Goal: Transaction & Acquisition: Book appointment/travel/reservation

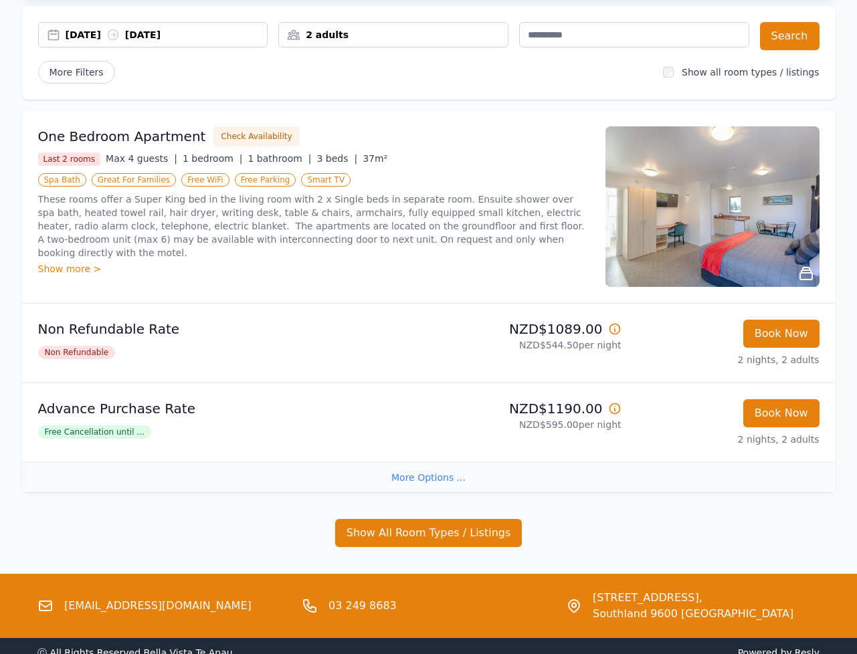
scroll to position [227, 0]
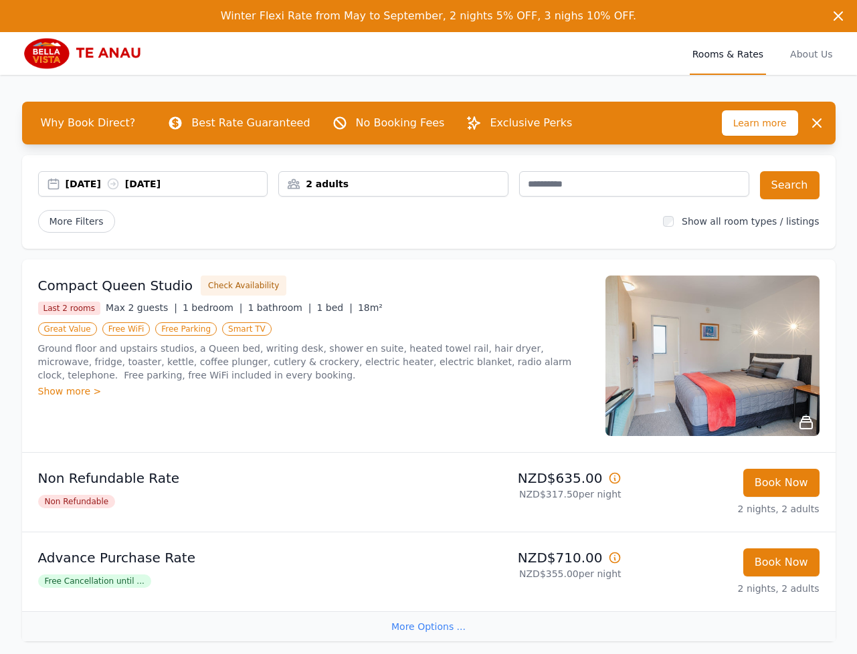
click at [93, 186] on div "[DATE] [DATE]" at bounding box center [167, 183] width 202 height 13
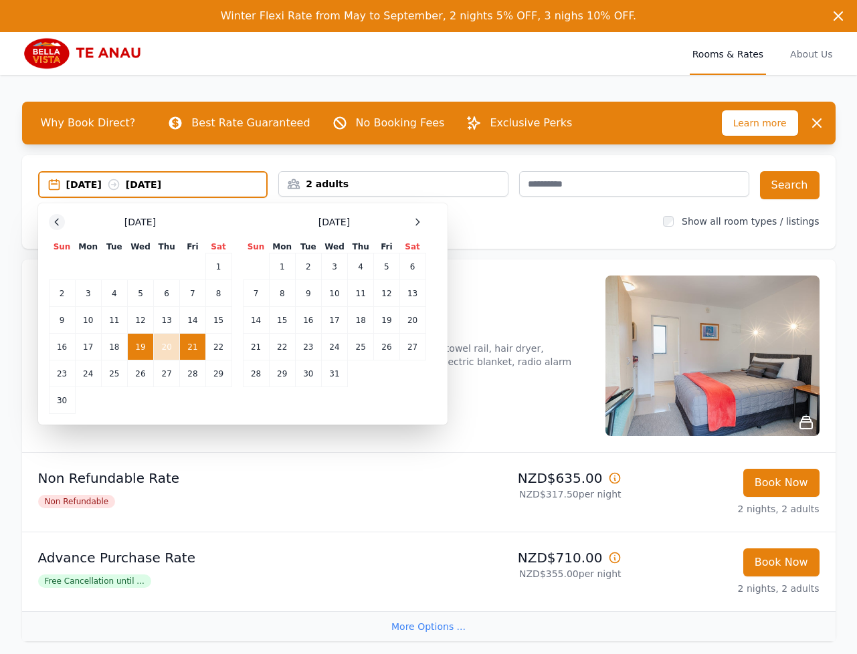
click at [54, 221] on icon at bounding box center [56, 222] width 11 height 11
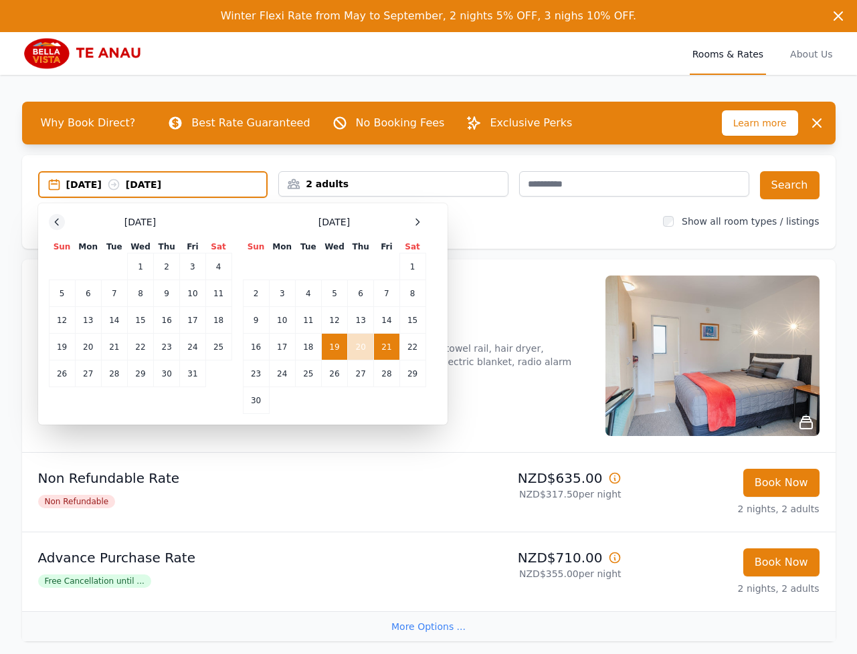
click at [54, 221] on icon at bounding box center [56, 222] width 11 height 11
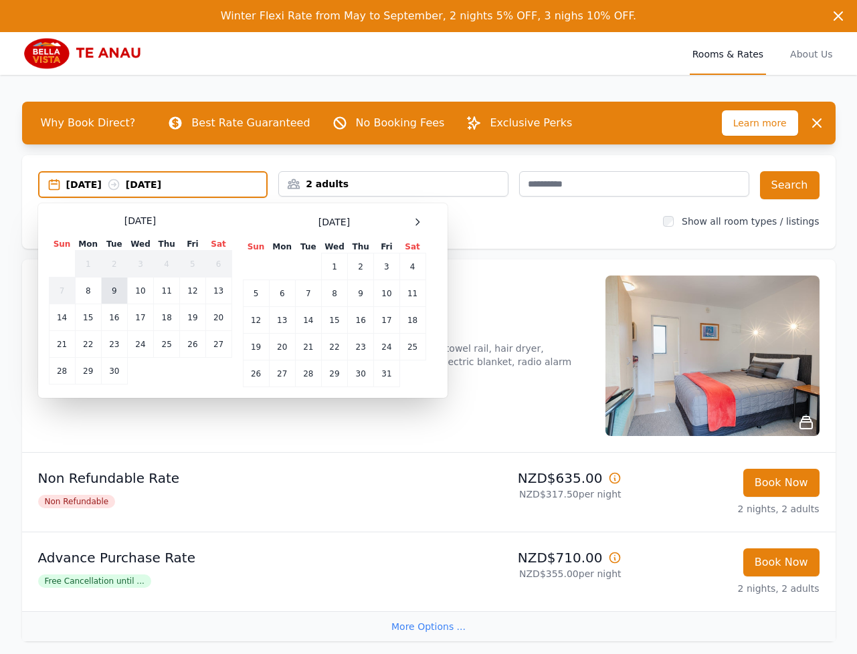
click at [114, 294] on td "9" at bounding box center [114, 290] width 26 height 27
click at [154, 293] on td "11" at bounding box center [167, 290] width 26 height 27
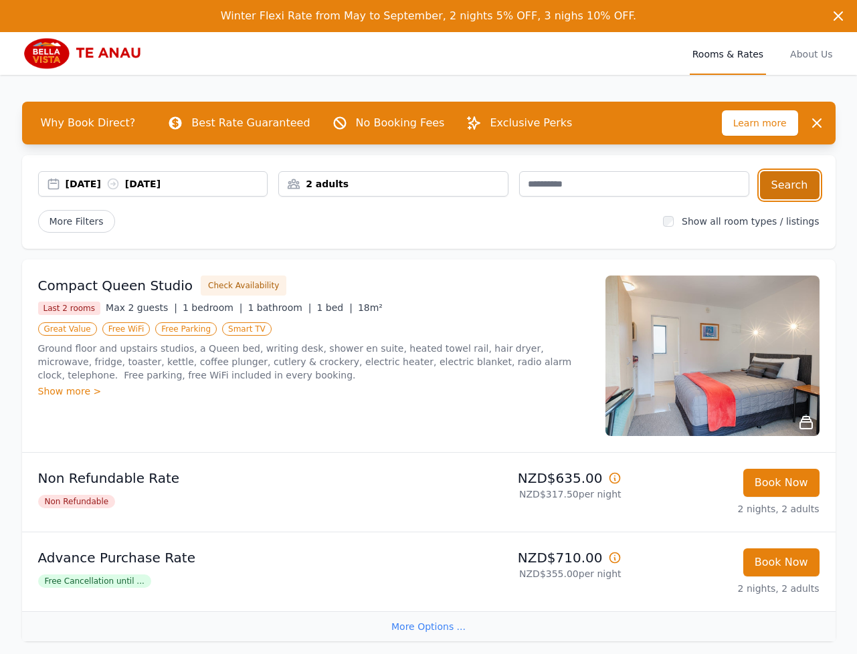
click at [807, 193] on button "Search" at bounding box center [790, 185] width 60 height 28
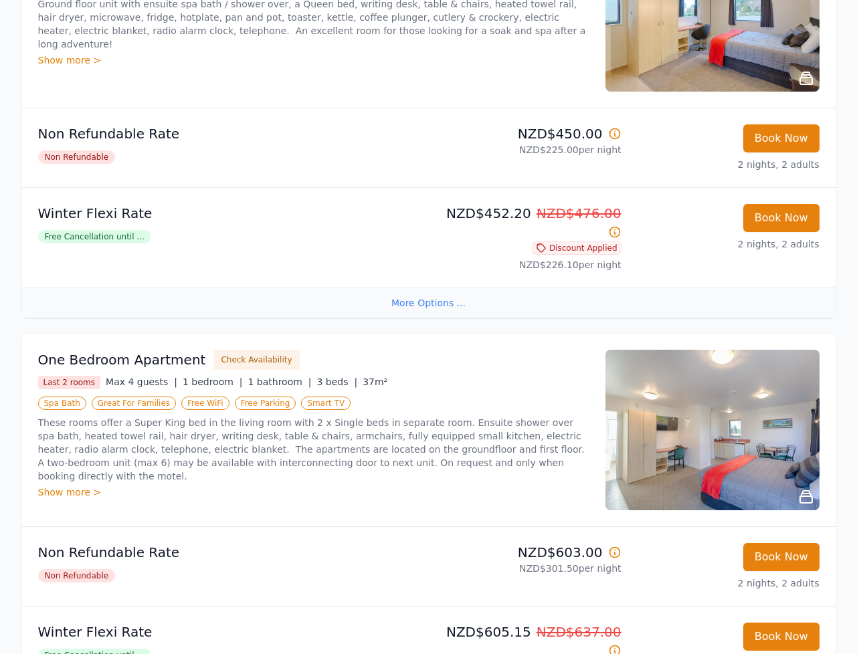
scroll to position [1825, 0]
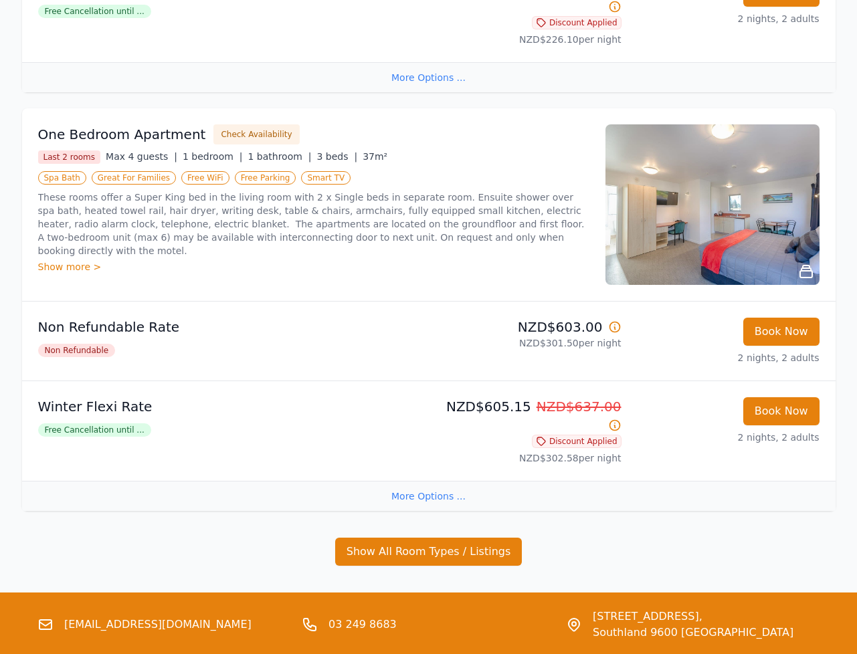
click at [219, 191] on p "These rooms offer a Super King bed in the living room with 2 x Single beds in s…" at bounding box center [313, 224] width 551 height 67
drag, startPoint x: 244, startPoint y: 152, endPoint x: 451, endPoint y: 160, distance: 207.4
click at [352, 191] on p "These rooms offer a Super King bed in the living room with 2 x Single beds in s…" at bounding box center [313, 224] width 551 height 67
click at [453, 191] on p "These rooms offer a Super King bed in the living room with 2 x Single beds in s…" at bounding box center [313, 224] width 551 height 67
drag, startPoint x: 524, startPoint y: 160, endPoint x: 399, endPoint y: 158, distance: 125.0
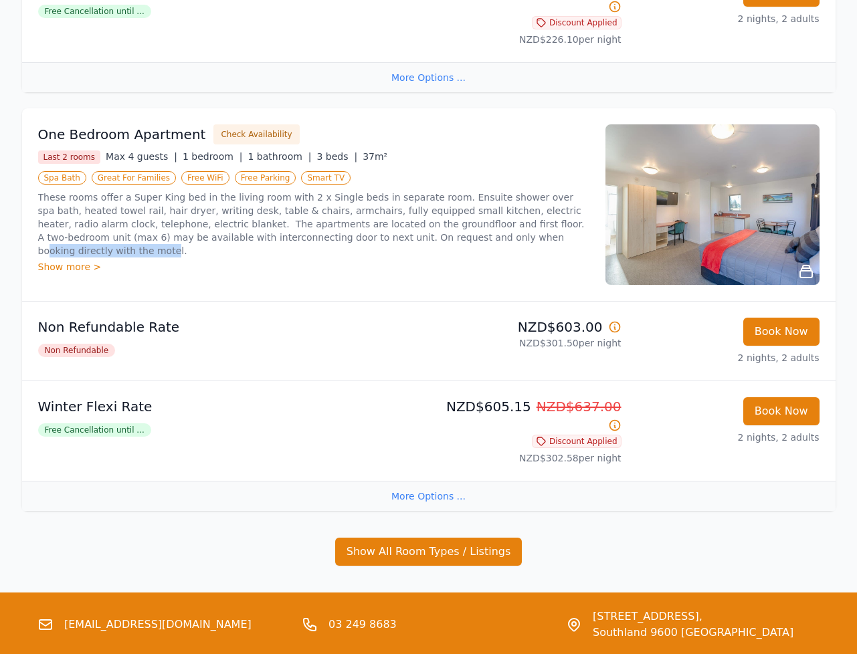
click at [402, 191] on p "These rooms offer a Super King bed in the living room with 2 x Single beds in s…" at bounding box center [313, 224] width 551 height 67
click at [291, 191] on p "These rooms offer a Super King bed in the living room with 2 x Single beds in s…" at bounding box center [313, 224] width 551 height 67
click at [445, 191] on p "These rooms offer a Super King bed in the living room with 2 x Single beds in s…" at bounding box center [313, 224] width 551 height 67
drag, startPoint x: 533, startPoint y: 148, endPoint x: 396, endPoint y: 143, distance: 136.5
click at [413, 191] on p "These rooms offer a Super King bed in the living room with 2 x Single beds in s…" at bounding box center [313, 224] width 551 height 67
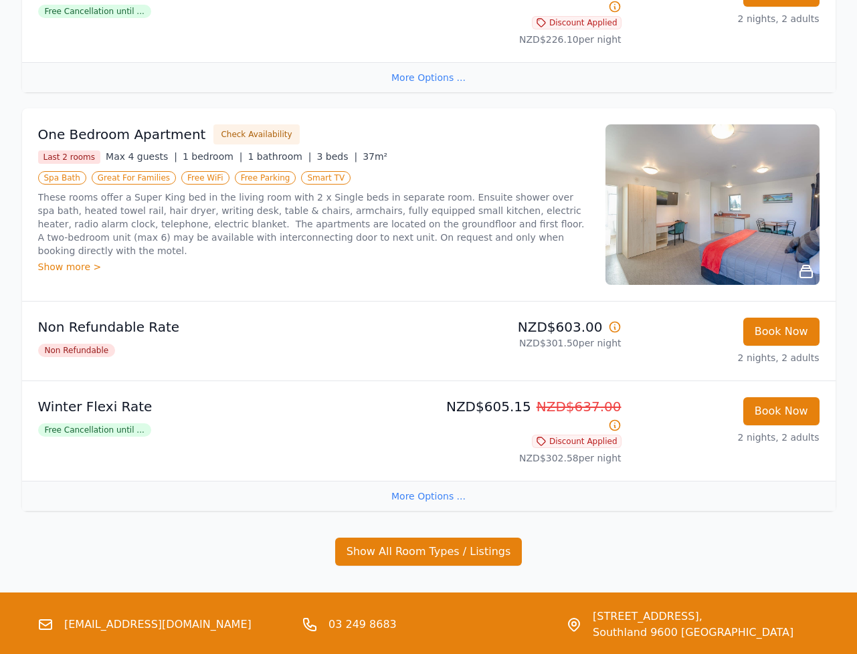
click at [314, 191] on p "These rooms offer a Super King bed in the living room with 2 x Single beds in s…" at bounding box center [313, 224] width 551 height 67
click at [463, 191] on p "These rooms offer a Super King bed in the living room with 2 x Single beds in s…" at bounding box center [313, 224] width 551 height 67
click at [544, 191] on p "These rooms offer a Super King bed in the living room with 2 x Single beds in s…" at bounding box center [313, 224] width 551 height 67
click at [460, 191] on p "These rooms offer a Super King bed in the living room with 2 x Single beds in s…" at bounding box center [313, 224] width 551 height 67
click at [522, 191] on p "These rooms offer a Super King bed in the living room with 2 x Single beds in s…" at bounding box center [313, 224] width 551 height 67
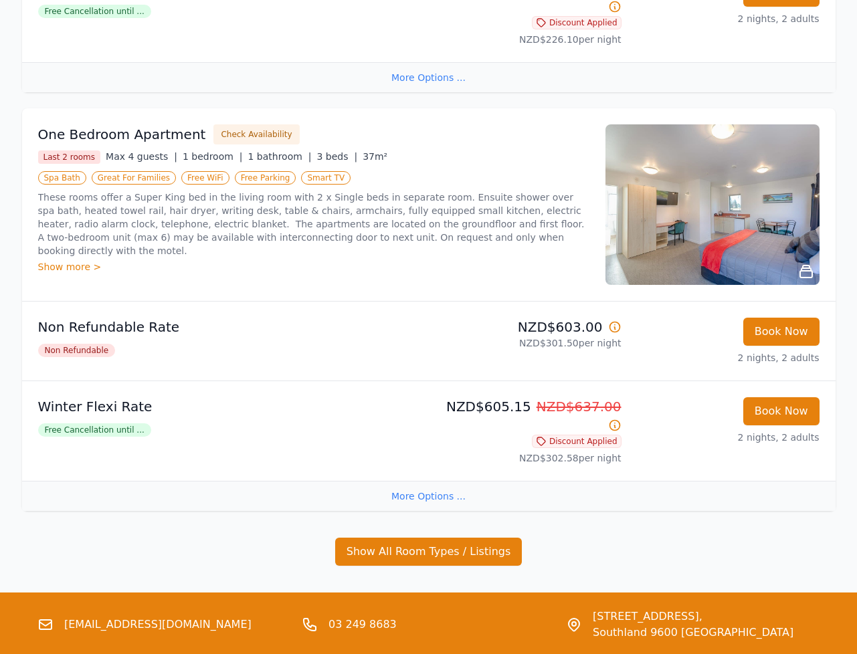
drag, startPoint x: 461, startPoint y: 156, endPoint x: 370, endPoint y: 157, distance: 90.3
click at [460, 191] on p "These rooms offer a Super King bed in the living room with 2 x Single beds in s…" at bounding box center [313, 224] width 551 height 67
drag, startPoint x: 370, startPoint y: 157, endPoint x: 316, endPoint y: 148, distance: 55.6
click at [370, 191] on p "These rooms offer a Super King bed in the living room with 2 x Single beds in s…" at bounding box center [313, 224] width 551 height 67
click at [288, 191] on p "These rooms offer a Super King bed in the living room with 2 x Single beds in s…" at bounding box center [313, 224] width 551 height 67
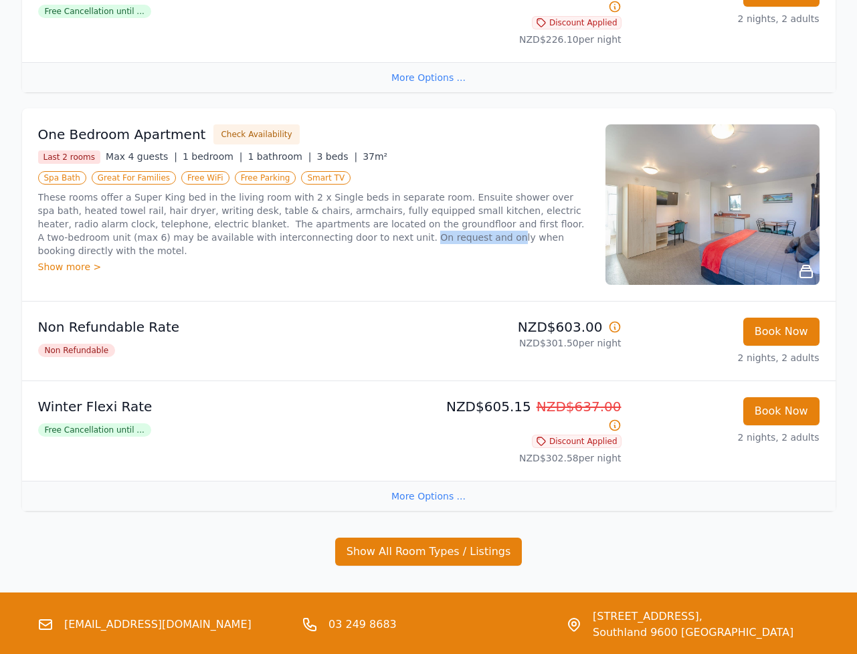
drag, startPoint x: 281, startPoint y: 158, endPoint x: 476, endPoint y: 160, distance: 195.2
click at [357, 191] on p "These rooms offer a Super King bed in the living room with 2 x Single beds in s…" at bounding box center [313, 224] width 551 height 67
drag, startPoint x: 476, startPoint y: 160, endPoint x: 399, endPoint y: 157, distance: 76.9
click at [411, 191] on p "These rooms offer a Super King bed in the living room with 2 x Single beds in s…" at bounding box center [313, 224] width 551 height 67
click at [323, 191] on p "These rooms offer a Super King bed in the living room with 2 x Single beds in s…" at bounding box center [313, 224] width 551 height 67
